Goal: Navigation & Orientation: Find specific page/section

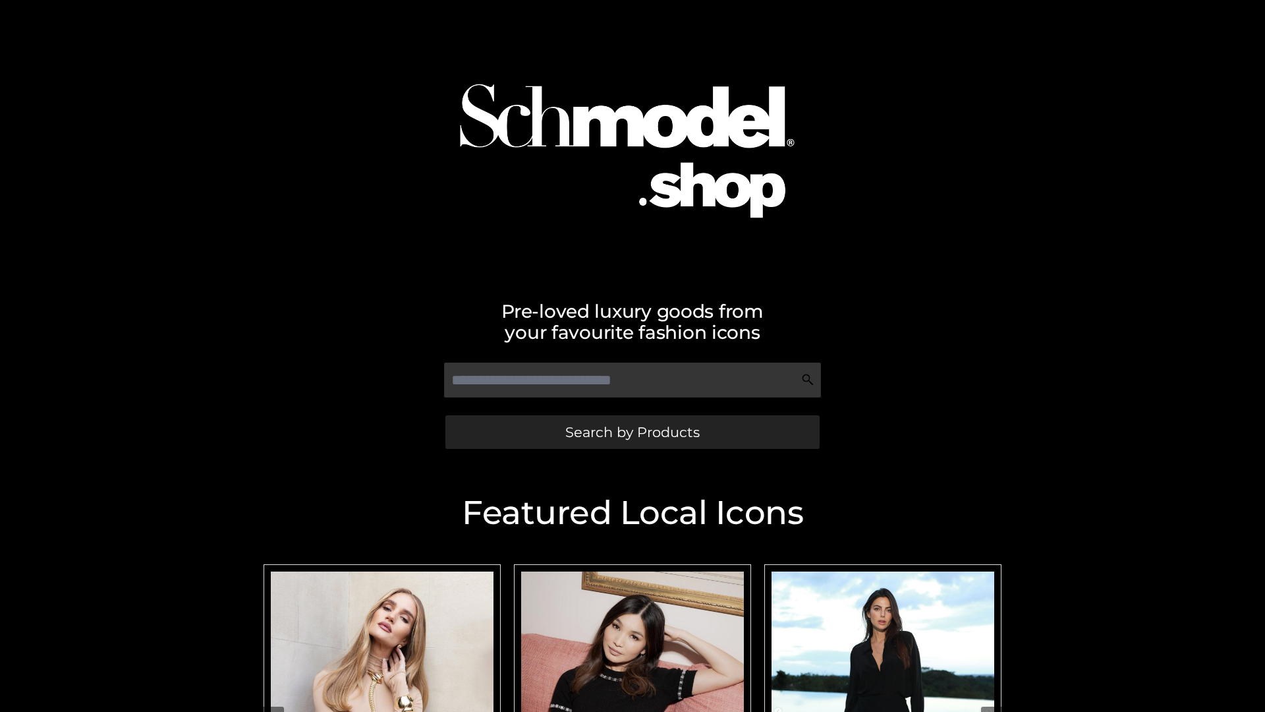
click at [632, 432] on span "Search by Products" at bounding box center [632, 432] width 134 height 14
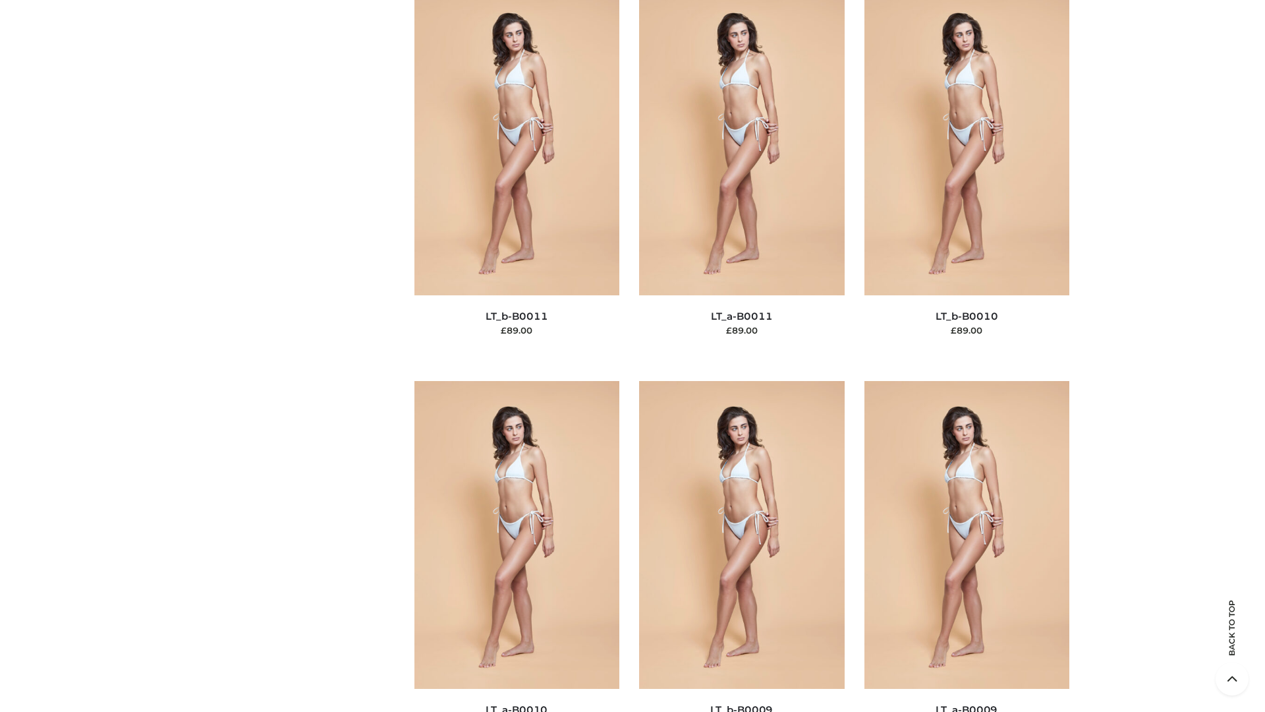
scroll to position [5917, 0]
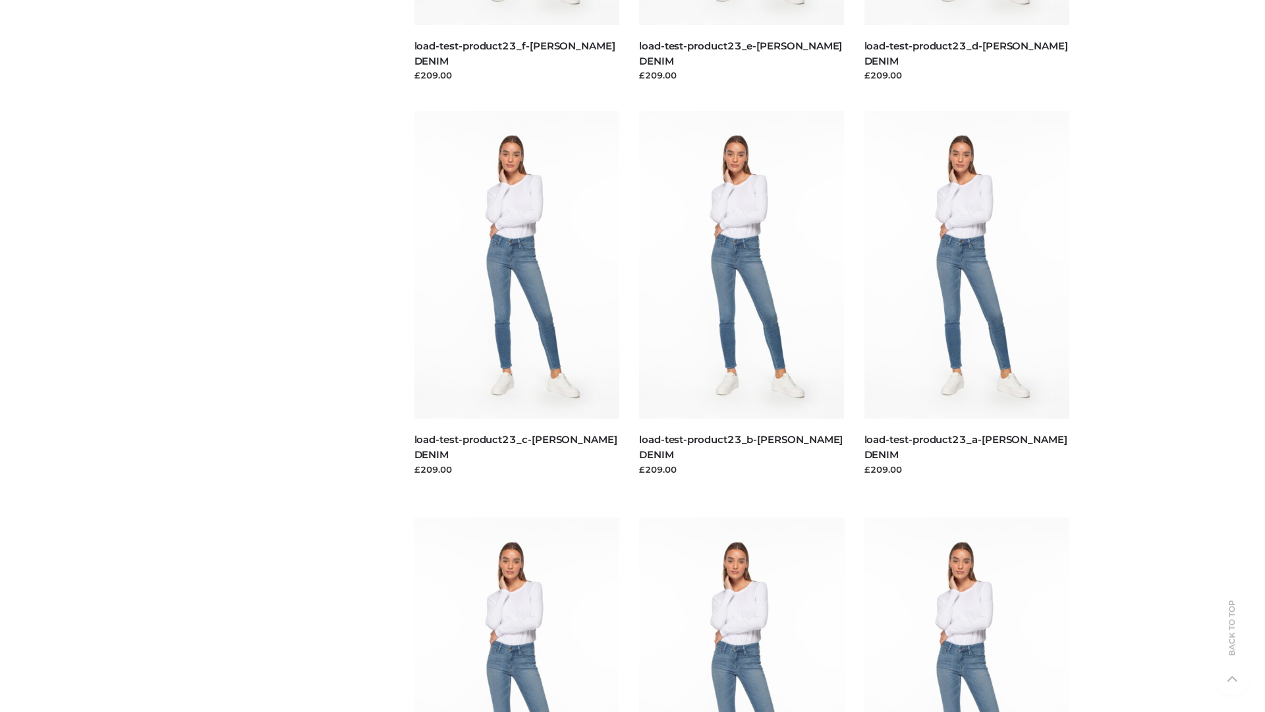
scroll to position [1156, 0]
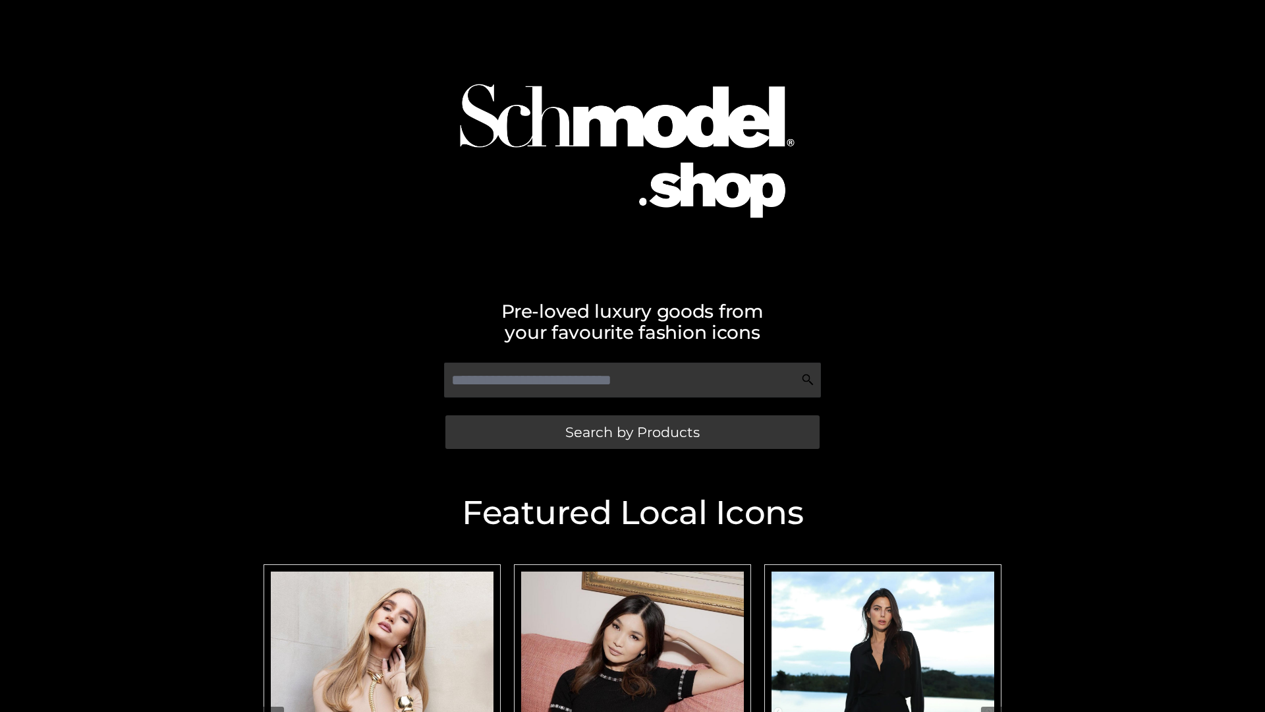
click at [632, 432] on span "Search by Products" at bounding box center [632, 432] width 134 height 14
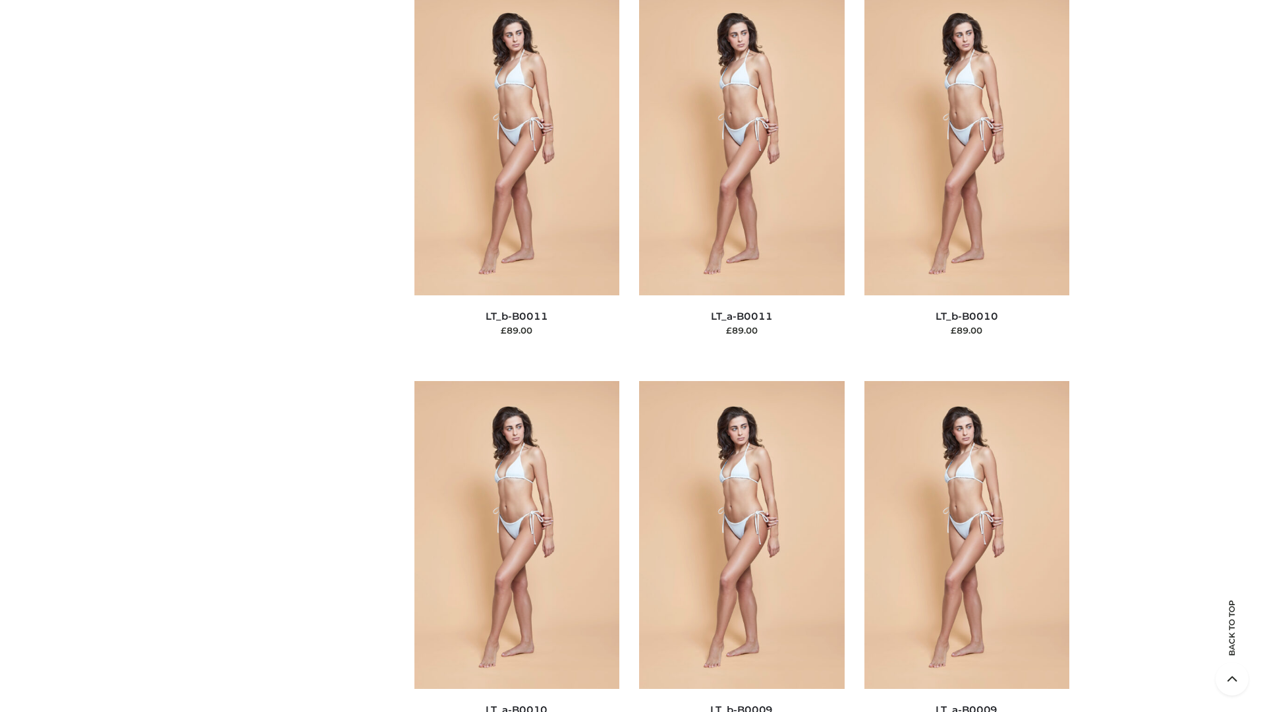
scroll to position [5917, 0]
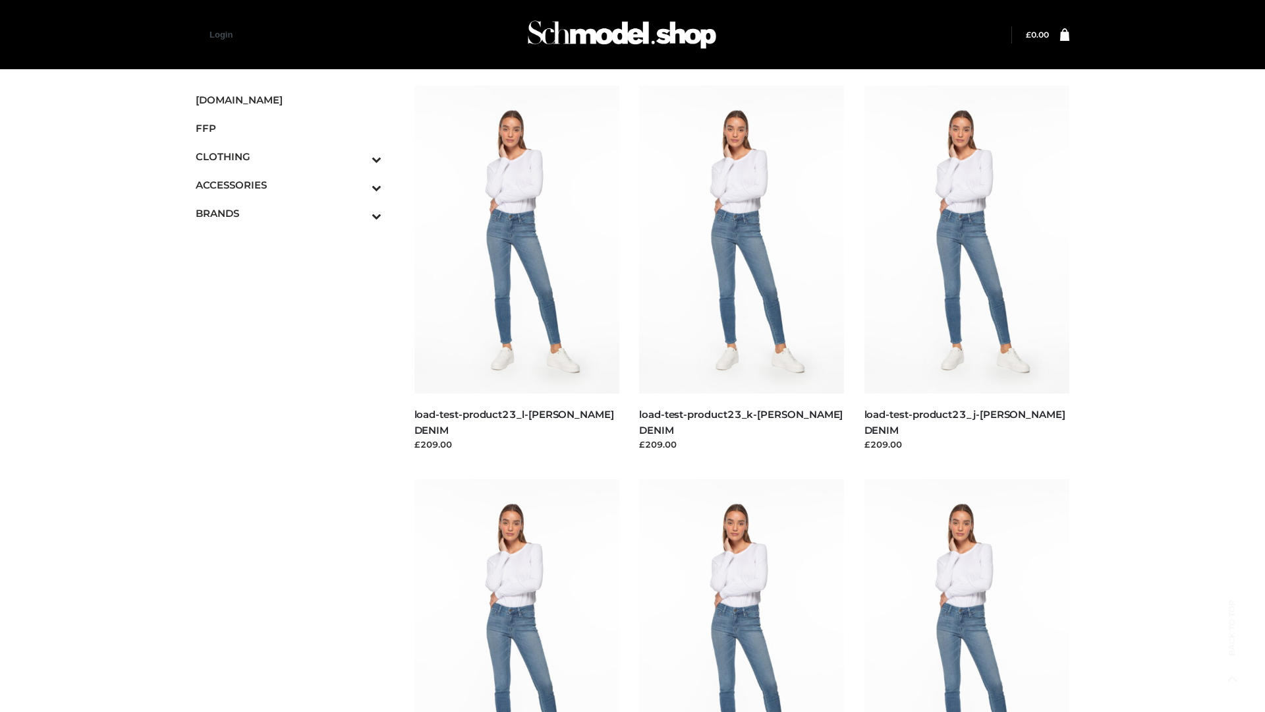
scroll to position [1156, 0]
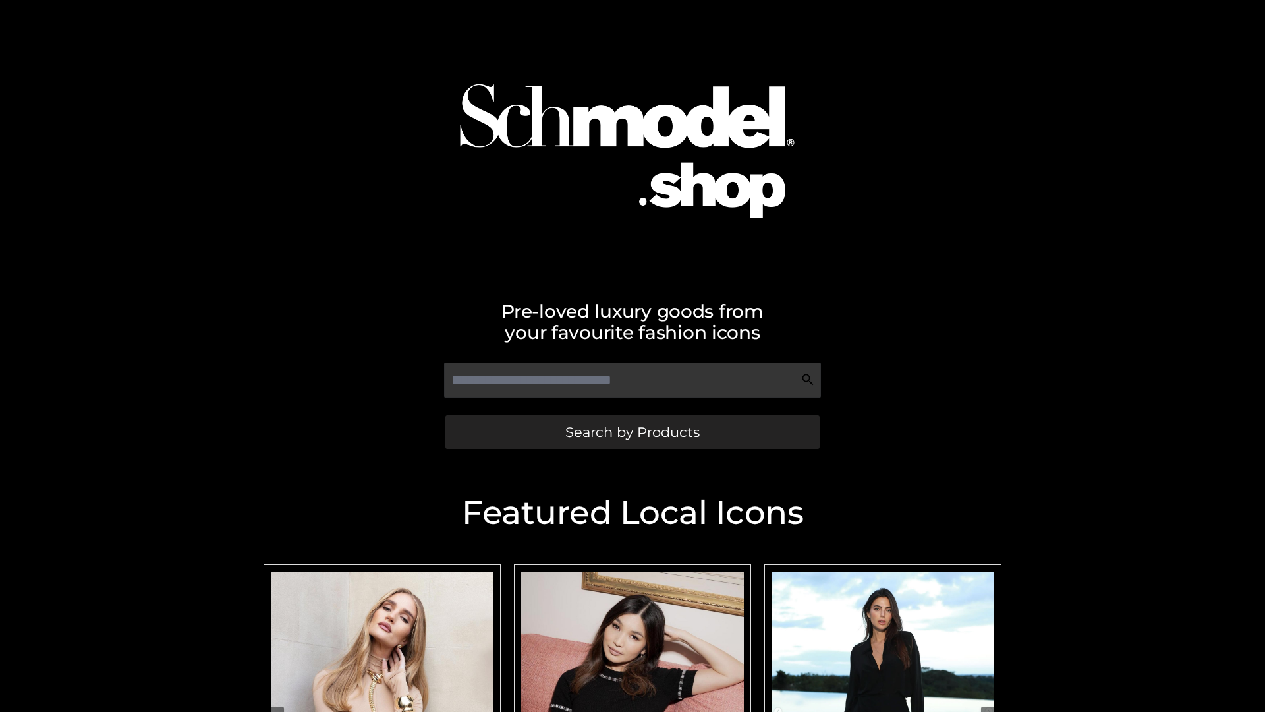
click at [632, 432] on span "Search by Products" at bounding box center [632, 432] width 134 height 14
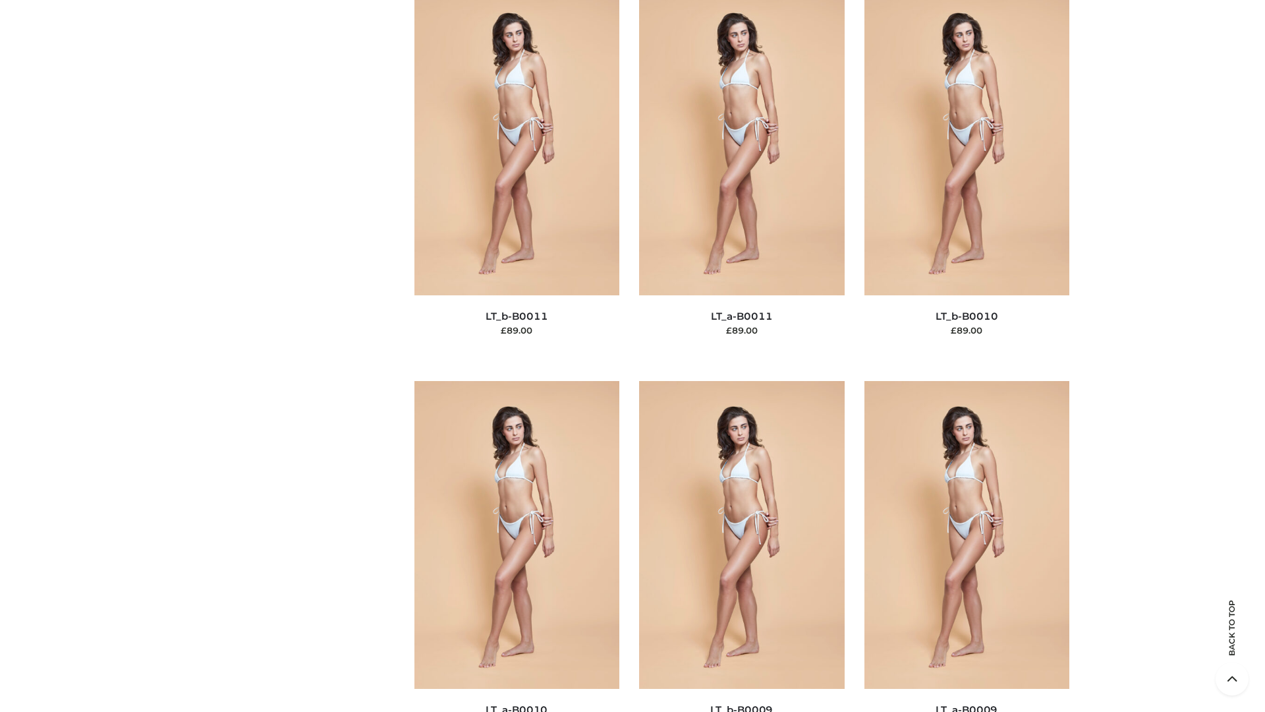
scroll to position [5917, 0]
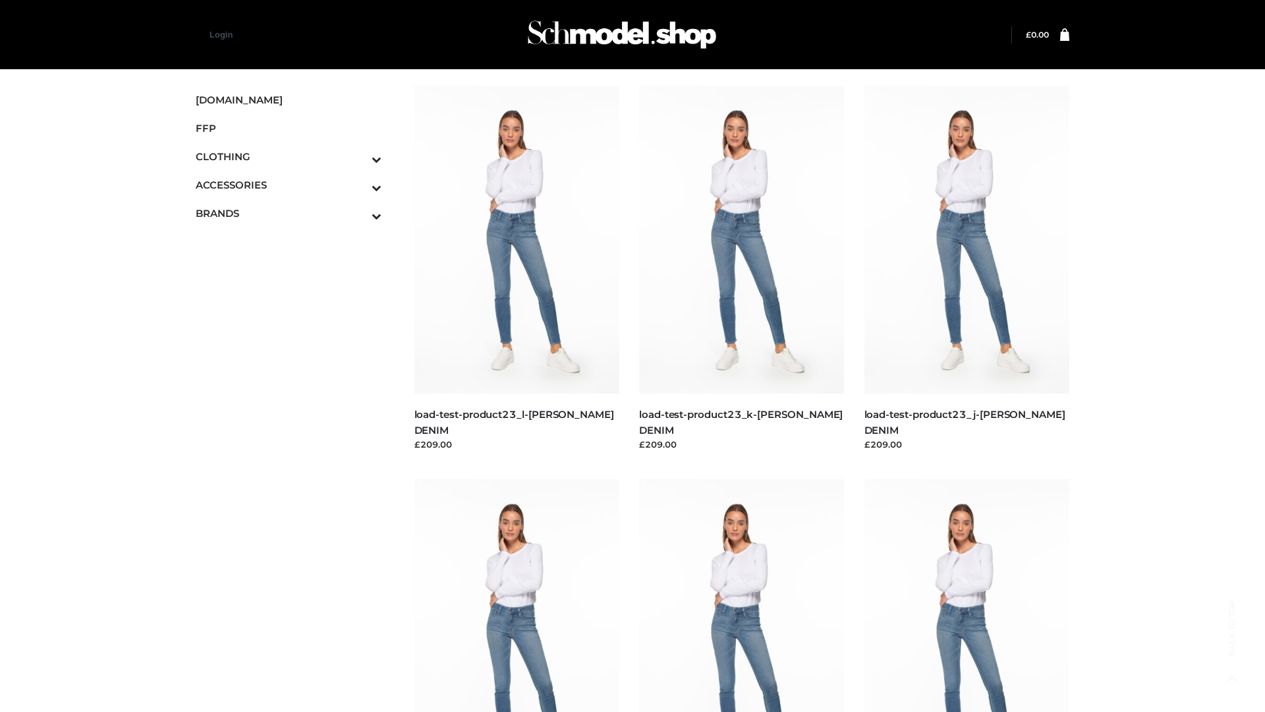
scroll to position [1156, 0]
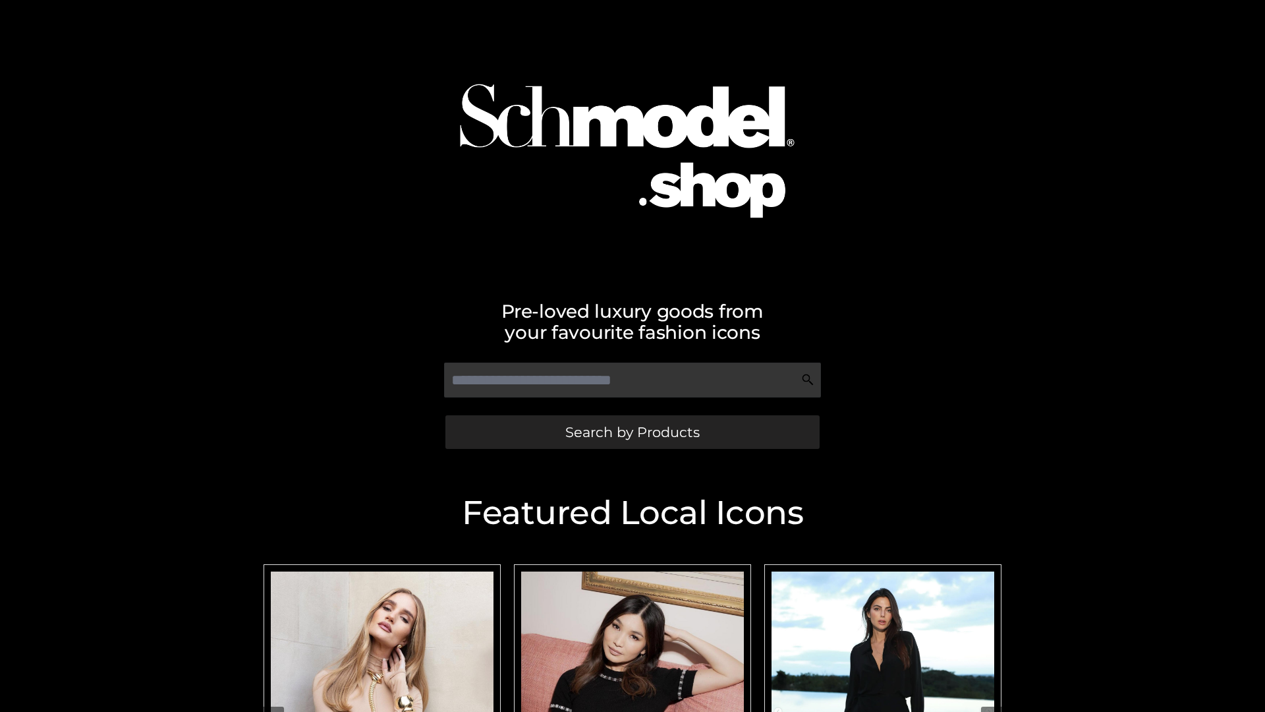
click at [632, 432] on span "Search by Products" at bounding box center [632, 432] width 134 height 14
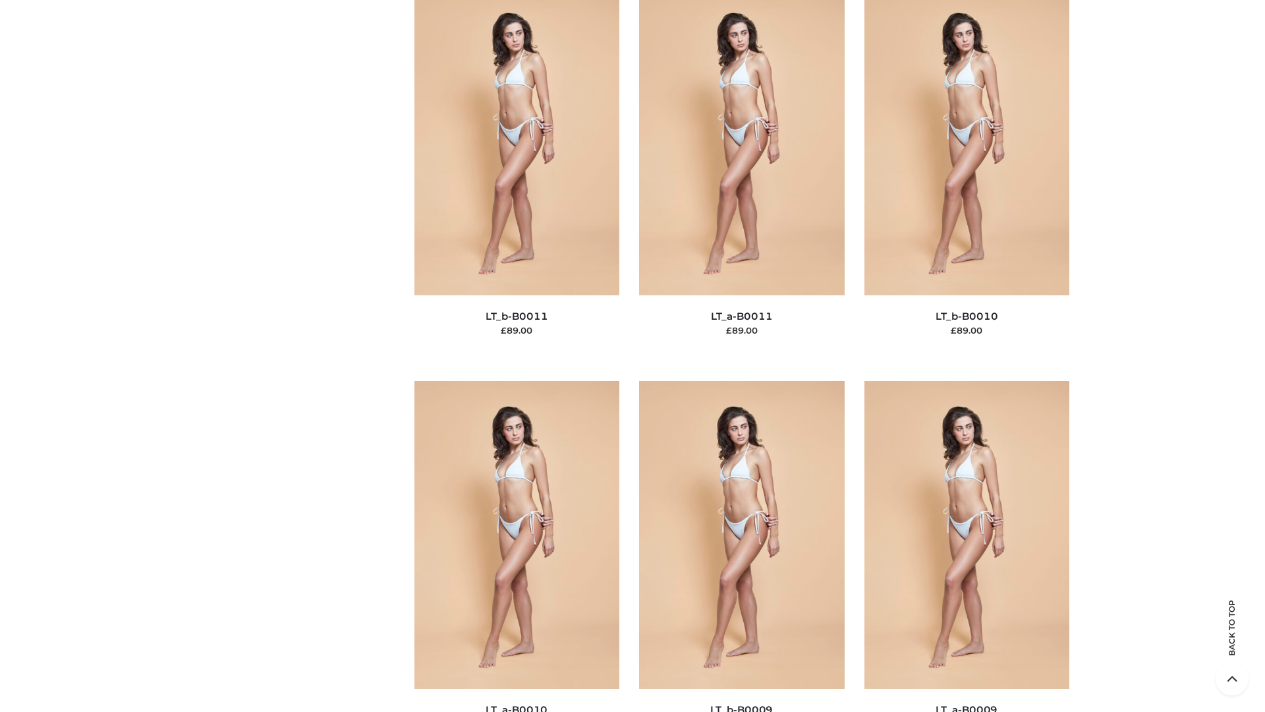
scroll to position [5917, 0]
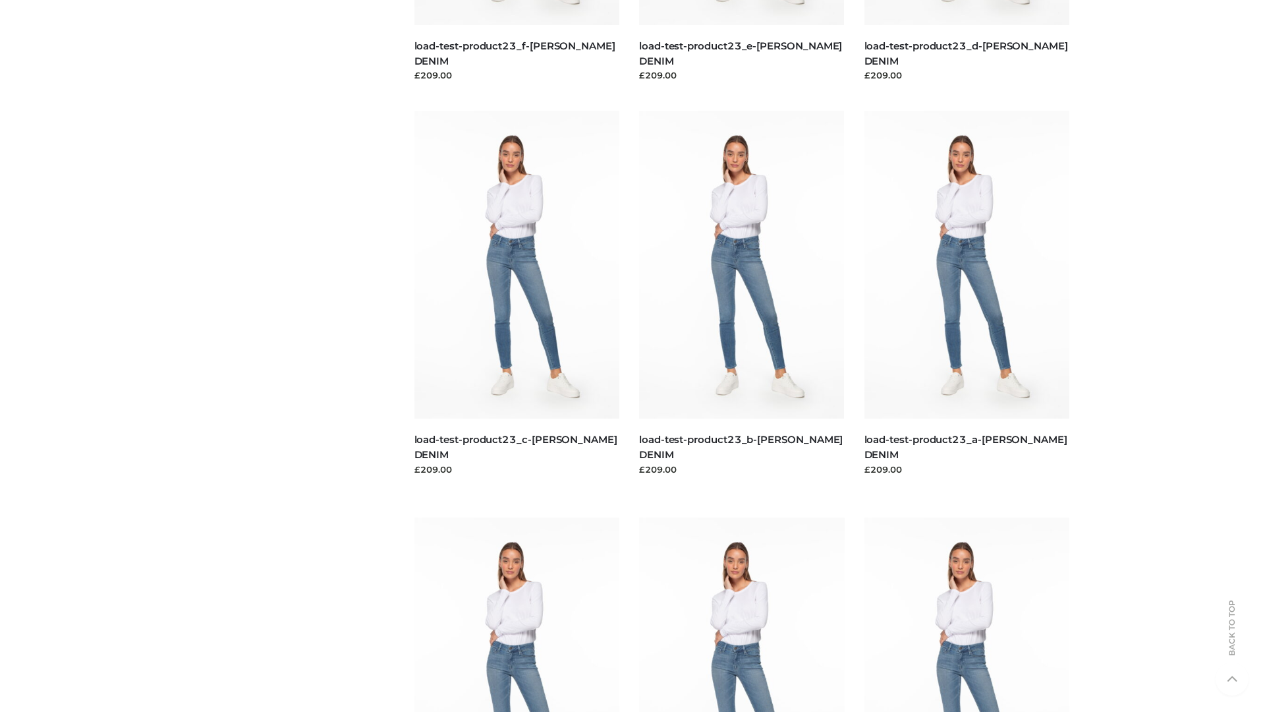
scroll to position [1156, 0]
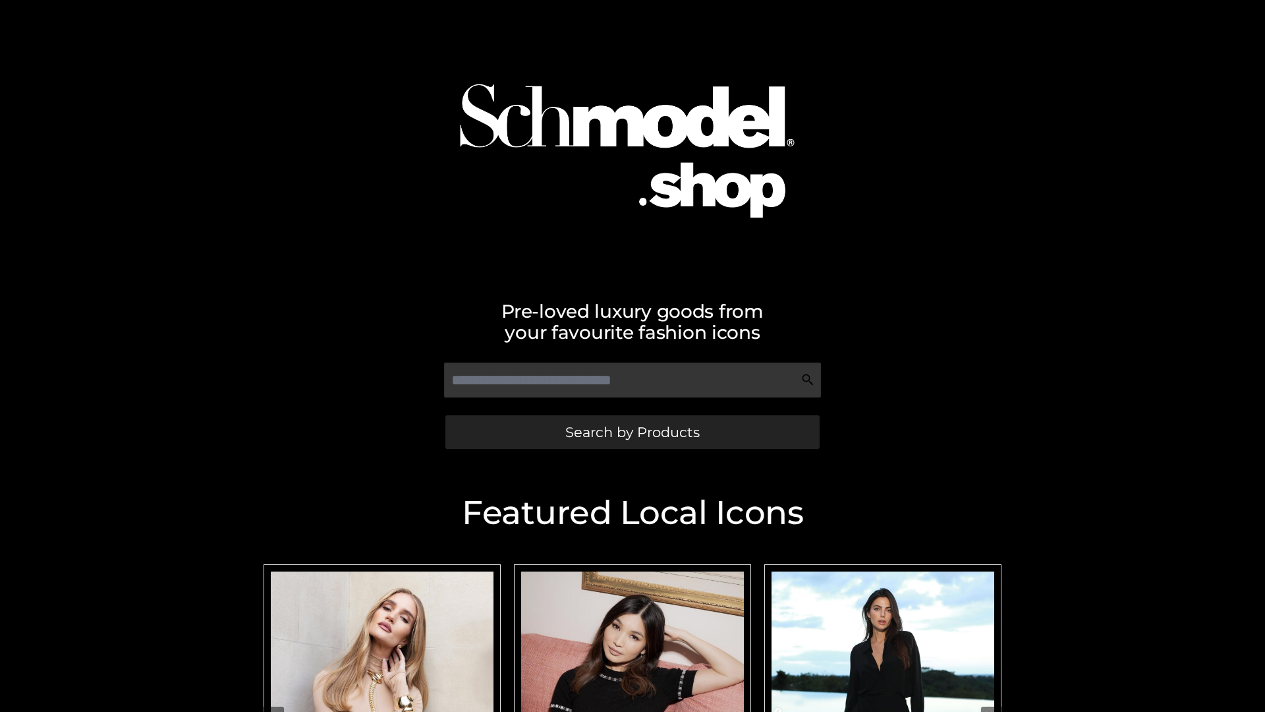
click at [632, 432] on span "Search by Products" at bounding box center [632, 432] width 134 height 14
